Goal: Transaction & Acquisition: Purchase product/service

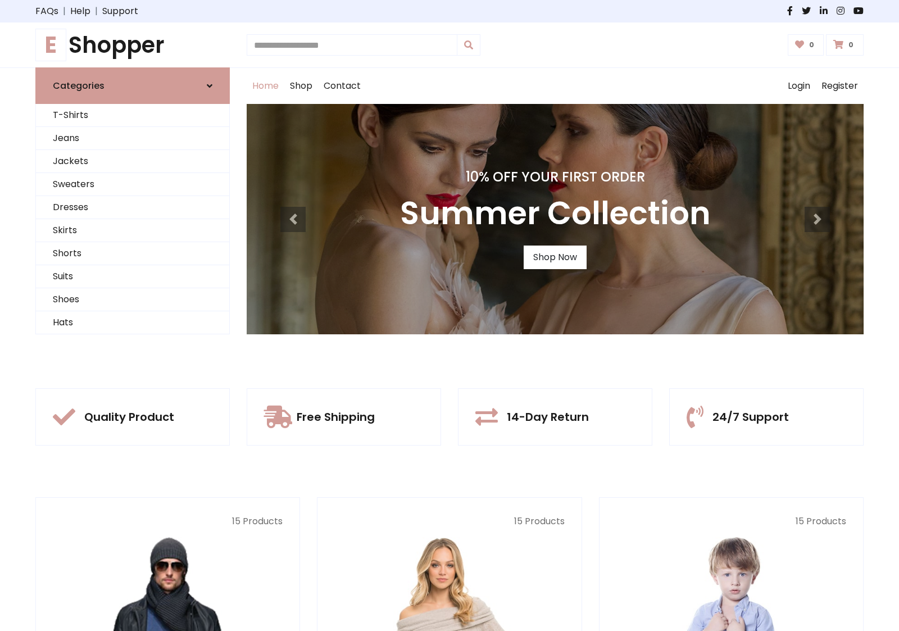
click at [449, 315] on div "10% Off Your First Order Summer Collection Shop Now" at bounding box center [555, 219] width 617 height 230
click at [555, 257] on link "Shop Now" at bounding box center [555, 258] width 63 height 24
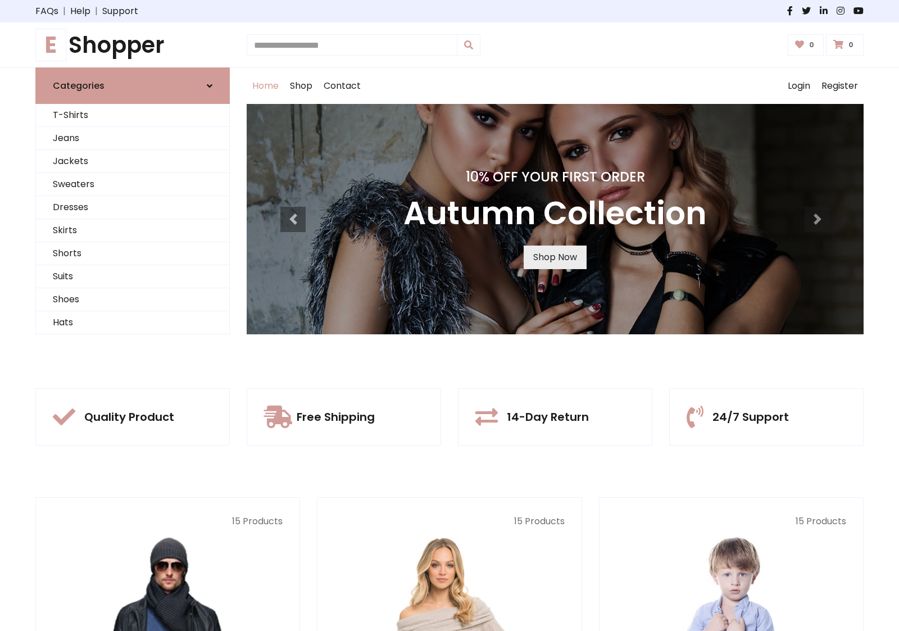
click at [555, 257] on link "Shop Now" at bounding box center [555, 258] width 63 height 24
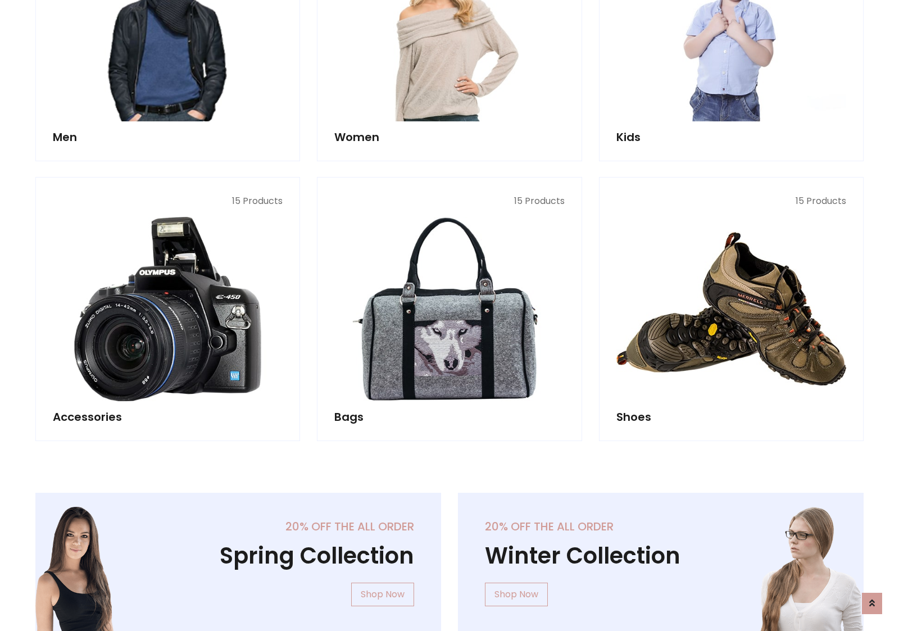
scroll to position [1120, 0]
